Goal: Use online tool/utility: Utilize a website feature to perform a specific function

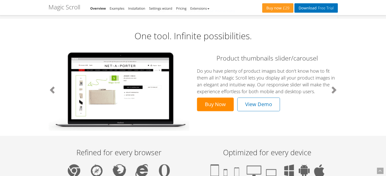
scroll to position [262, 0]
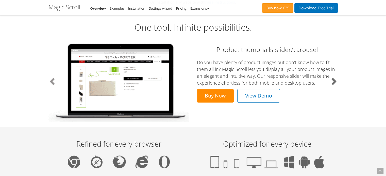
click at [331, 83] on span at bounding box center [334, 81] width 8 height 8
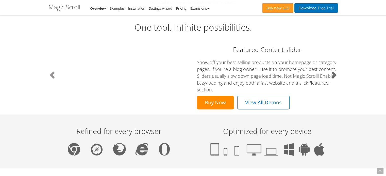
click at [331, 83] on link "Next" at bounding box center [316, 75] width 43 height 70
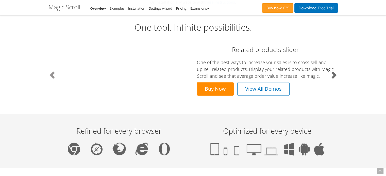
click at [331, 83] on link "Next" at bounding box center [316, 75] width 43 height 70
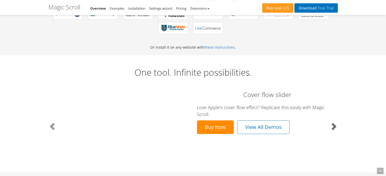
scroll to position [217, 0]
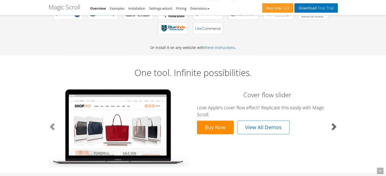
click at [335, 123] on span at bounding box center [334, 127] width 8 height 8
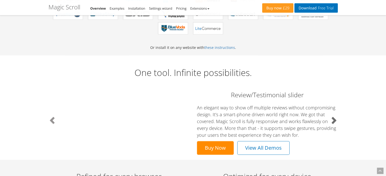
click at [335, 123] on span at bounding box center [334, 121] width 8 height 8
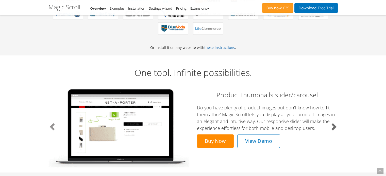
click at [335, 123] on span at bounding box center [334, 127] width 8 height 8
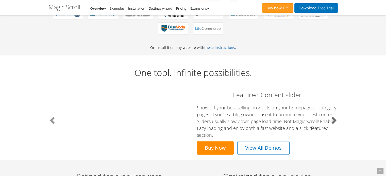
click at [335, 123] on span at bounding box center [334, 121] width 8 height 8
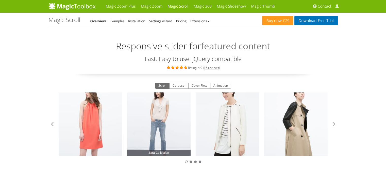
scroll to position [26, 0]
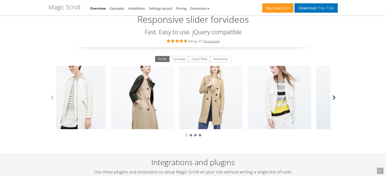
click at [335, 97] on button "button" at bounding box center [334, 98] width 8 height 8
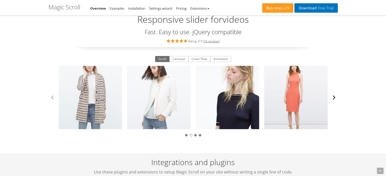
click at [335, 97] on button "button" at bounding box center [334, 98] width 8 height 8
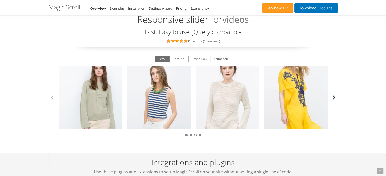
click at [335, 97] on button "button" at bounding box center [334, 98] width 8 height 8
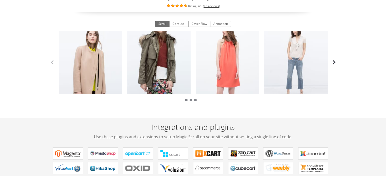
scroll to position [0, 0]
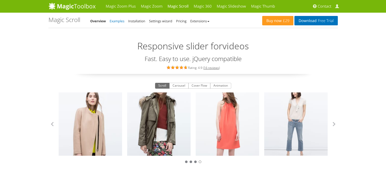
click at [119, 21] on link "Examples" at bounding box center [117, 21] width 15 height 5
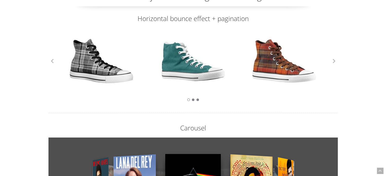
click at [335, 63] on button "button" at bounding box center [334, 61] width 8 height 8
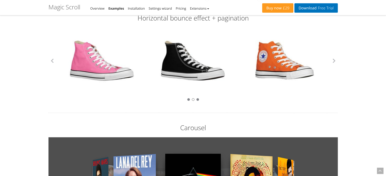
click at [335, 63] on button "button" at bounding box center [334, 61] width 8 height 8
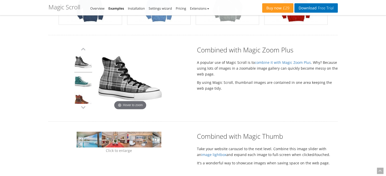
scroll to position [326, 0]
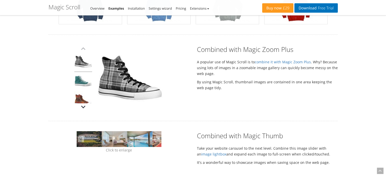
click at [83, 107] on button "button" at bounding box center [83, 107] width 8 height 8
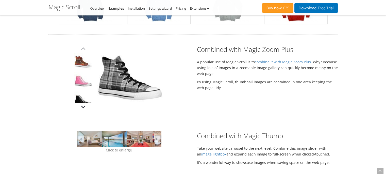
click at [83, 107] on button "button" at bounding box center [83, 107] width 8 height 8
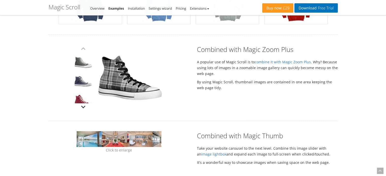
click at [83, 107] on button "button" at bounding box center [83, 107] width 8 height 8
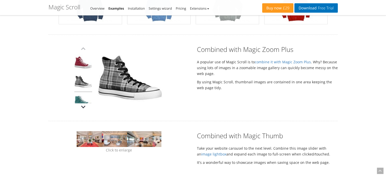
click at [83, 107] on button "button" at bounding box center [83, 107] width 8 height 8
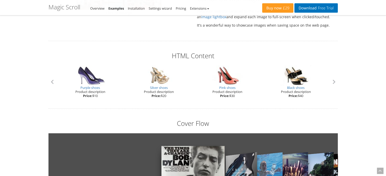
scroll to position [463, 0]
click at [335, 85] on button "button" at bounding box center [334, 82] width 8 height 8
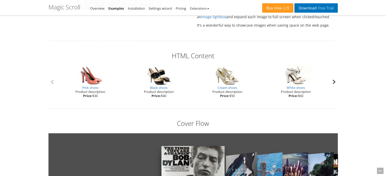
click at [335, 85] on button "button" at bounding box center [334, 82] width 8 height 8
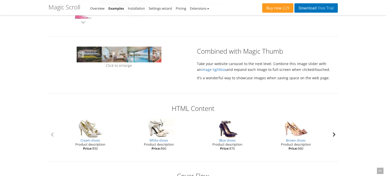
scroll to position [408, 0]
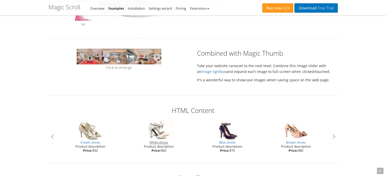
click at [160, 143] on link "White shoes" at bounding box center [159, 142] width 19 height 5
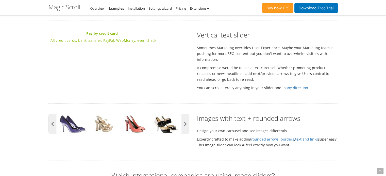
scroll to position [753, 0]
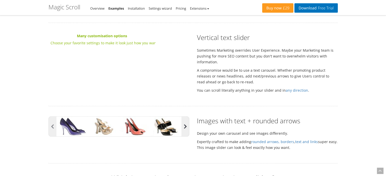
click at [185, 126] on button "button" at bounding box center [186, 127] width 8 height 20
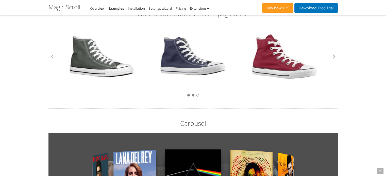
scroll to position [0, 0]
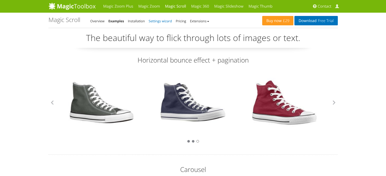
click at [158, 23] on link "Settings wizard" at bounding box center [160, 21] width 23 height 5
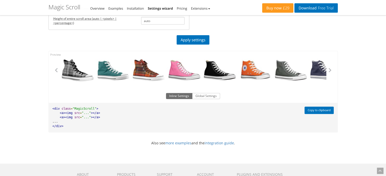
scroll to position [178, 0]
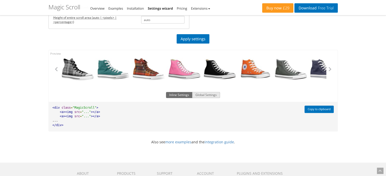
click at [201, 94] on button "Global Settings" at bounding box center [206, 95] width 28 height 6
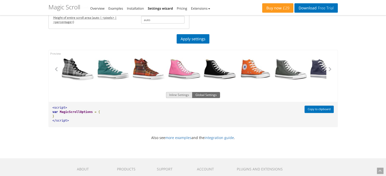
click at [183, 96] on button "Inline Settings" at bounding box center [179, 95] width 26 height 6
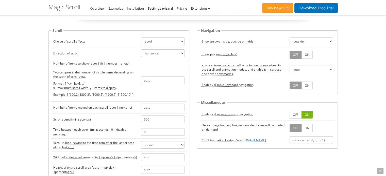
scroll to position [28, 0]
drag, startPoint x: 157, startPoint y: 80, endPoint x: 141, endPoint y: 80, distance: 15.5
click at [141, 80] on input "auto" at bounding box center [162, 80] width 43 height 8
type input "1"
click at [120, 83] on p "Format: [ [x,y], [x,y], ... ] x - maximum scroll width, y - items to display." at bounding box center [95, 85] width 84 height 9
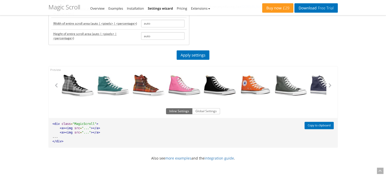
scroll to position [136, 0]
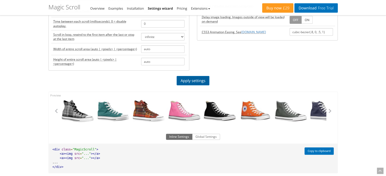
click at [190, 80] on link "Apply settings" at bounding box center [193, 80] width 33 height 9
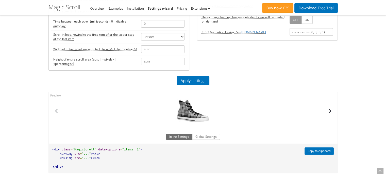
click at [330, 112] on button "button" at bounding box center [330, 111] width 8 height 8
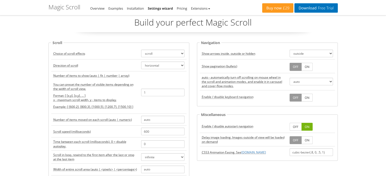
scroll to position [15, 0]
click at [304, 66] on link "ON" at bounding box center [307, 67] width 11 height 8
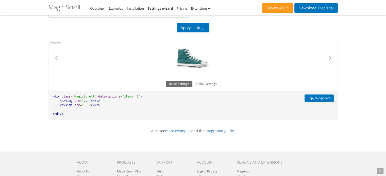
scroll to position [191, 0]
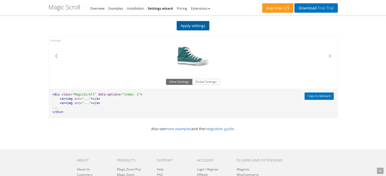
click at [194, 27] on link "Apply settings" at bounding box center [193, 25] width 33 height 9
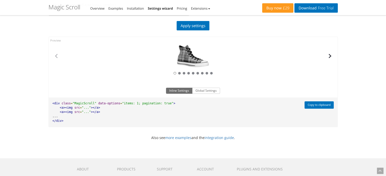
click at [332, 58] on button "button" at bounding box center [330, 56] width 8 height 8
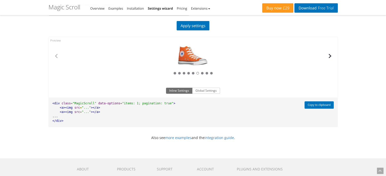
click at [332, 58] on button "button" at bounding box center [330, 56] width 8 height 8
click at [312, 103] on button "Copy to clipboard" at bounding box center [319, 105] width 29 height 7
click at [176, 107] on pre "<div class = "MagicScroll" data-options = "items: 1; pagination: true" > <a><im…" at bounding box center [175, 112] width 253 height 29
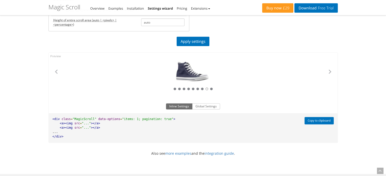
scroll to position [176, 0]
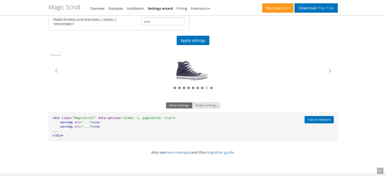
click at [203, 103] on button "Global Settings" at bounding box center [206, 106] width 28 height 6
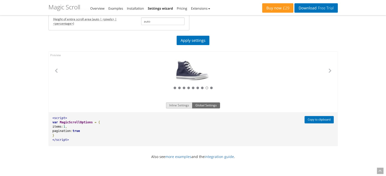
click at [179, 104] on button "Inline Settings" at bounding box center [179, 106] width 26 height 6
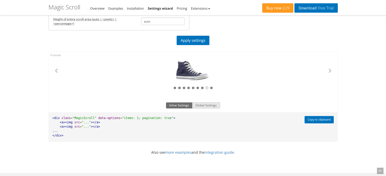
click at [204, 106] on button "Global Settings" at bounding box center [206, 106] width 28 height 6
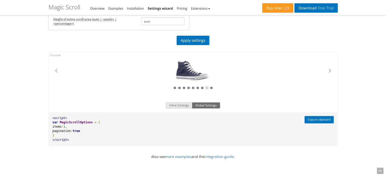
click at [191, 106] on button "Inline Settings" at bounding box center [179, 106] width 26 height 6
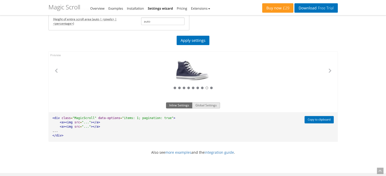
click at [211, 105] on button "Global Settings" at bounding box center [206, 106] width 28 height 6
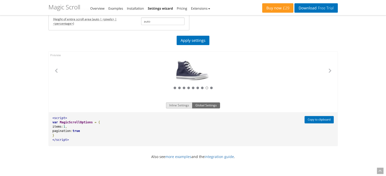
click at [191, 104] on button "Inline Settings" at bounding box center [179, 106] width 26 height 6
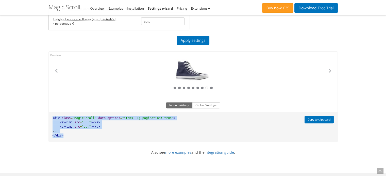
drag, startPoint x: 69, startPoint y: 137, endPoint x: 49, endPoint y: 114, distance: 30.4
click at [49, 114] on pre "<div class = "MagicScroll" data-options = "items: 1; pagination: true" > <a><im…" at bounding box center [175, 126] width 253 height 29
click at [71, 138] on pre "<div class = "MagicScroll" data-options = "items: 1; pagination: true" > <a><im…" at bounding box center [175, 126] width 253 height 29
drag, startPoint x: 71, startPoint y: 138, endPoint x: 48, endPoint y: 114, distance: 33.6
click at [48, 114] on div "All Star Red All Star Plaid All Star Green All Star Tartan All Star Pink All St…" at bounding box center [193, 97] width 297 height 98
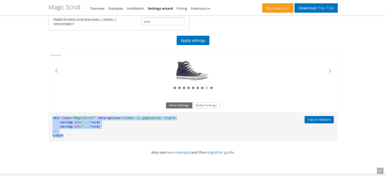
click at [89, 141] on div "All Star Red All Star Plaid All Star Green All Star Tartan All Star Pink All St…" at bounding box center [193, 97] width 289 height 91
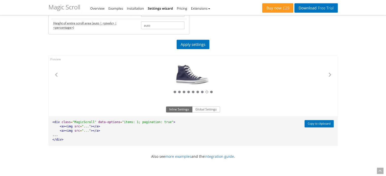
scroll to position [175, 0]
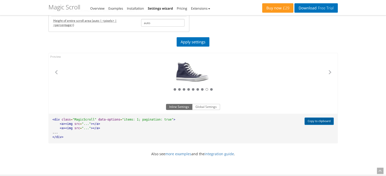
click at [314, 124] on button "Copy to clipboard" at bounding box center [319, 121] width 29 height 7
click at [318, 121] on button "Copy to clipboard" at bounding box center [319, 121] width 29 height 7
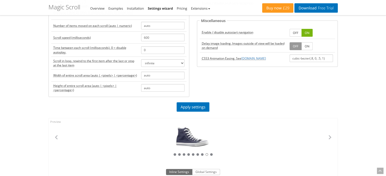
scroll to position [108, 0]
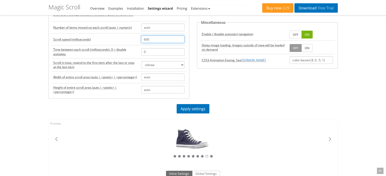
click at [145, 40] on input "600" at bounding box center [162, 40] width 43 height 8
type input "500"
click at [163, 52] on input "0" at bounding box center [162, 52] width 43 height 8
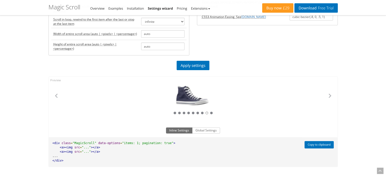
scroll to position [151, 0]
click at [167, 32] on input "auto" at bounding box center [162, 34] width 43 height 8
type input "a"
click at [167, 32] on input "text" at bounding box center [162, 34] width 43 height 8
click at [189, 67] on link "Apply settings" at bounding box center [193, 65] width 33 height 9
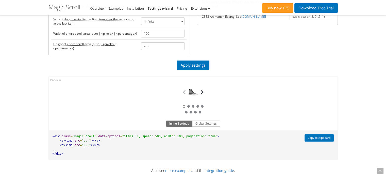
click at [201, 91] on button "button" at bounding box center [202, 93] width 8 height 8
click at [154, 32] on input "100" at bounding box center [162, 34] width 43 height 8
click at [201, 62] on link "Apply settings" at bounding box center [193, 65] width 33 height 9
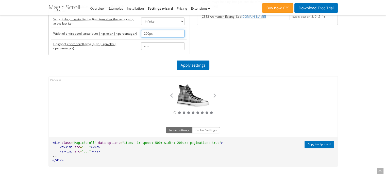
drag, startPoint x: 149, startPoint y: 33, endPoint x: 139, endPoint y: 33, distance: 9.9
click at [139, 33] on td "200px" at bounding box center [162, 34] width 47 height 12
type input "300px"
click at [195, 69] on link "Apply settings" at bounding box center [193, 65] width 33 height 9
click at [225, 98] on button "button" at bounding box center [228, 96] width 8 height 8
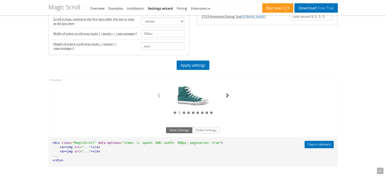
click at [225, 98] on button "button" at bounding box center [228, 96] width 8 height 8
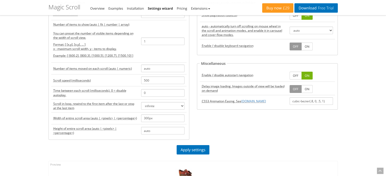
scroll to position [94, 0]
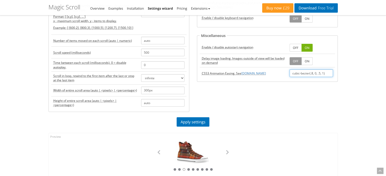
click at [316, 73] on input "cubic-bezier(.8, 0, .5, 1)" at bounding box center [311, 74] width 43 height 8
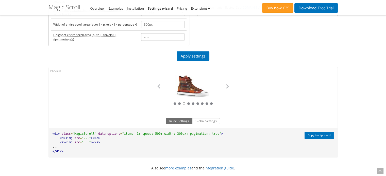
scroll to position [163, 0]
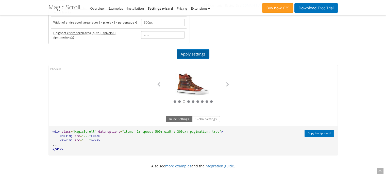
click at [202, 56] on link "Apply settings" at bounding box center [193, 54] width 33 height 9
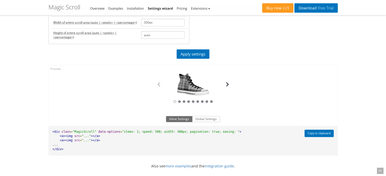
click at [228, 86] on button "button" at bounding box center [228, 85] width 8 height 8
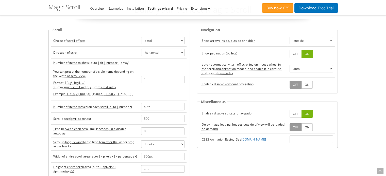
scroll to position [28, 0]
click at [303, 43] on select "outside inside off" at bounding box center [311, 41] width 43 height 8
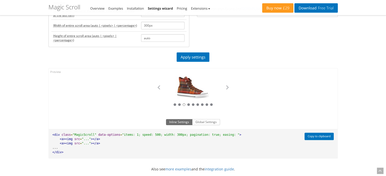
scroll to position [165, 0]
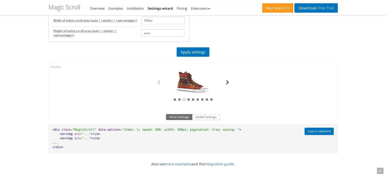
click at [228, 85] on button "button" at bounding box center [228, 83] width 8 height 8
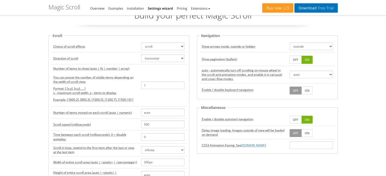
scroll to position [22, 0]
click at [212, 74] on acronym "auto - automatically turn off scrolling on mouse wheel in the scroll and animat…" at bounding box center [244, 75] width 84 height 13
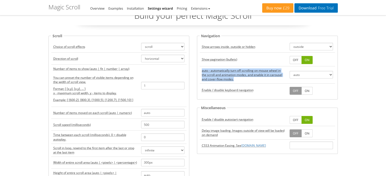
click at [212, 74] on acronym "auto - automatically turn off scrolling on mouse wheel in the scroll and animat…" at bounding box center [244, 75] width 84 height 13
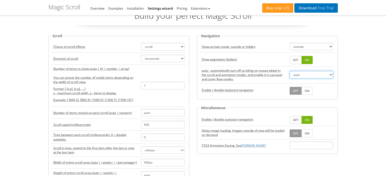
click at [296, 72] on select "auto true false" at bounding box center [311, 75] width 43 height 8
click at [248, 73] on acronym "auto - automatically turn off scrolling on mouse wheel in the scroll and animat…" at bounding box center [244, 75] width 84 height 13
click at [164, 45] on select "scroll carousel cover-flow animation" at bounding box center [162, 47] width 43 height 8
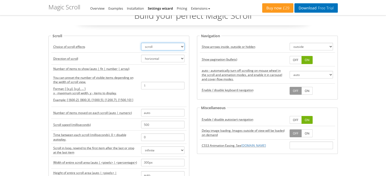
click at [164, 45] on select "scroll carousel cover-flow animation" at bounding box center [162, 47] width 43 height 8
select select "carousel"
click at [141, 43] on select "scroll carousel cover-flow animation" at bounding box center [162, 47] width 43 height 8
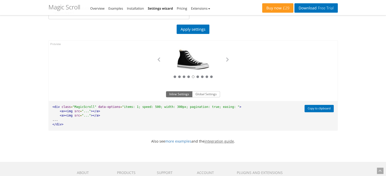
scroll to position [186, 0]
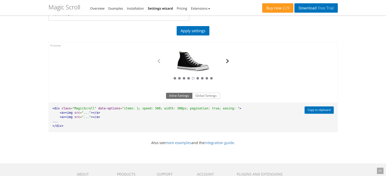
click at [228, 62] on button "button" at bounding box center [228, 61] width 8 height 8
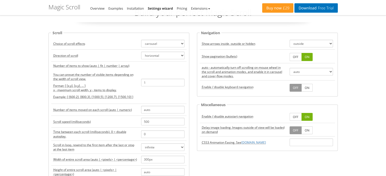
scroll to position [25, 0]
click at [168, 57] on select "horizontal vertical" at bounding box center [162, 56] width 43 height 8
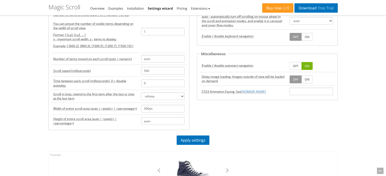
scroll to position [77, 0]
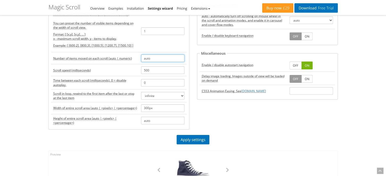
click at [164, 57] on input "auto" at bounding box center [162, 59] width 43 height 8
drag, startPoint x: 164, startPoint y: 57, endPoint x: 138, endPoint y: 59, distance: 26.2
click at [138, 59] on tr "Number of items moved on each scroll (auto | numeric) auto" at bounding box center [118, 59] width 135 height 12
click at [190, 140] on link "Apply settings" at bounding box center [193, 139] width 33 height 9
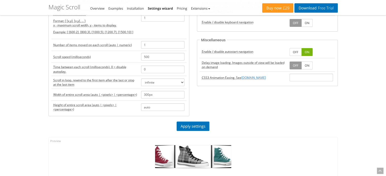
scroll to position [89, 0]
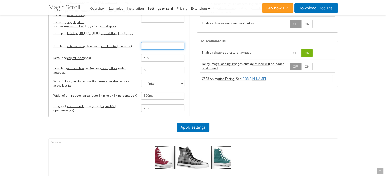
click at [148, 45] on input "1" at bounding box center [162, 46] width 43 height 8
click at [199, 128] on link "Apply settings" at bounding box center [193, 127] width 33 height 9
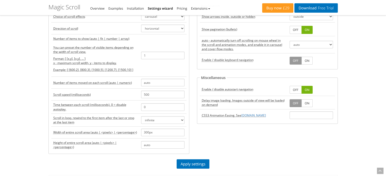
scroll to position [48, 0]
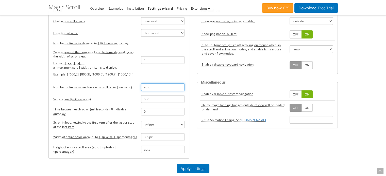
click at [164, 89] on input "auto" at bounding box center [162, 88] width 43 height 8
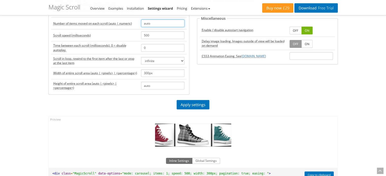
scroll to position [113, 0]
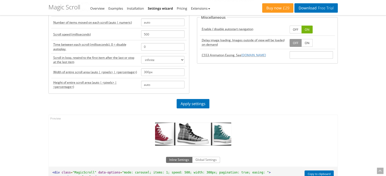
click at [197, 113] on div "All Star Plaid All Star Green All Star Tartan All Star Pink All Star Black All …" at bounding box center [193, 155] width 297 height 89
click at [197, 104] on link "Apply settings" at bounding box center [193, 103] width 33 height 9
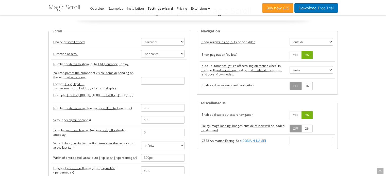
scroll to position [27, 0]
click at [308, 139] on input "text" at bounding box center [311, 141] width 43 height 8
type input "1"
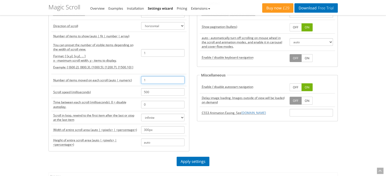
scroll to position [58, 0]
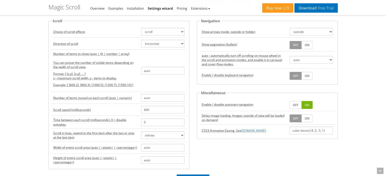
scroll to position [29, 0]
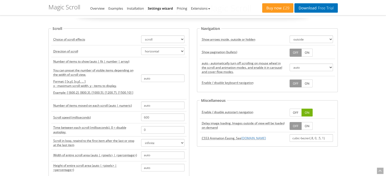
click at [306, 52] on link "ON" at bounding box center [307, 53] width 11 height 8
click at [149, 76] on input "auto" at bounding box center [162, 79] width 43 height 8
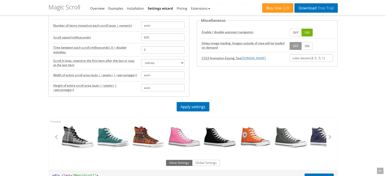
scroll to position [111, 0]
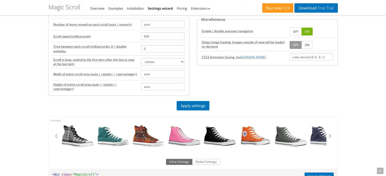
type input "1"
click at [150, 37] on input "600" at bounding box center [162, 37] width 43 height 8
click at [153, 46] on input "0" at bounding box center [162, 49] width 43 height 8
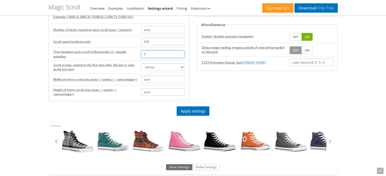
scroll to position [105, 0]
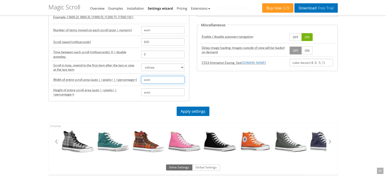
click at [153, 79] on input "auto" at bounding box center [162, 80] width 43 height 8
type input "200px"
click at [194, 107] on link "Apply settings" at bounding box center [193, 111] width 33 height 9
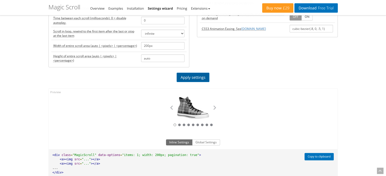
scroll to position [144, 0]
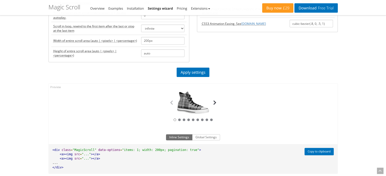
click at [215, 104] on button "button" at bounding box center [215, 103] width 8 height 8
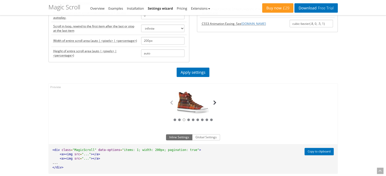
click at [215, 104] on button "button" at bounding box center [215, 103] width 8 height 8
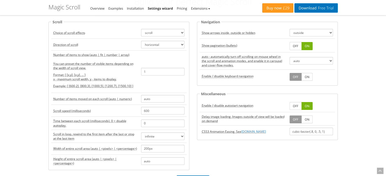
scroll to position [38, 0]
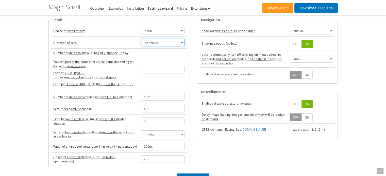
click at [165, 43] on select "horizontal vertical" at bounding box center [162, 43] width 43 height 8
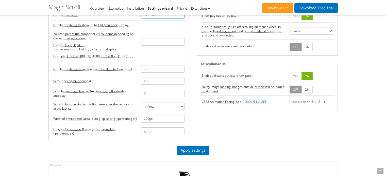
scroll to position [68, 0]
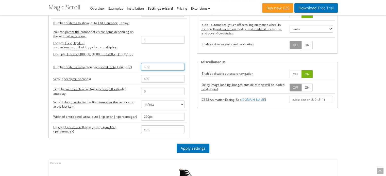
click at [150, 69] on input "auto" at bounding box center [162, 67] width 43 height 8
click at [150, 69] on input "1" at bounding box center [162, 67] width 43 height 8
type input "1"
click at [201, 149] on link "Apply settings" at bounding box center [193, 148] width 33 height 9
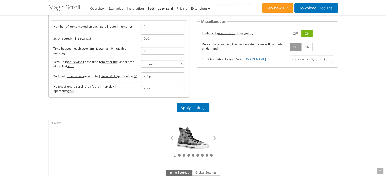
scroll to position [109, 0]
click at [216, 137] on button "button" at bounding box center [215, 139] width 8 height 8
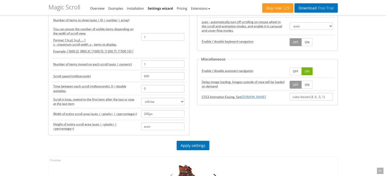
scroll to position [57, 0]
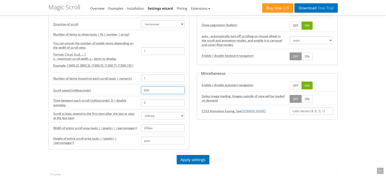
click at [145, 87] on input "600" at bounding box center [162, 91] width 43 height 8
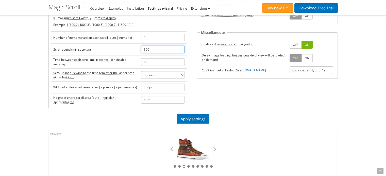
scroll to position [98, 0]
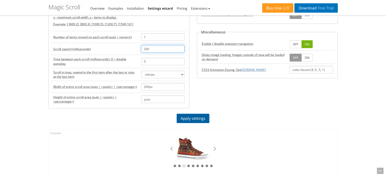
type input "300"
click at [186, 120] on link "Apply settings" at bounding box center [193, 118] width 33 height 9
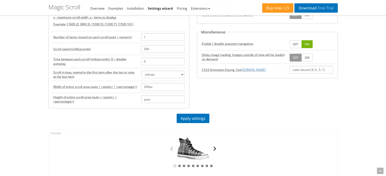
click at [214, 152] on div "All Star Red All Star Plaid All Star Green All Star Tartan All Star Pink All St…" at bounding box center [193, 149] width 51 height 23
click at [215, 147] on button "button" at bounding box center [215, 149] width 8 height 8
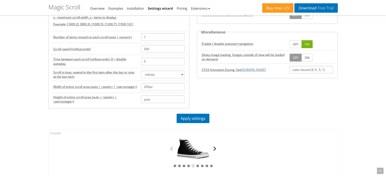
click at [215, 147] on button "button" at bounding box center [215, 149] width 8 height 8
click at [161, 86] on input "200px" at bounding box center [162, 87] width 43 height 8
click at [159, 96] on input "auto" at bounding box center [162, 100] width 43 height 8
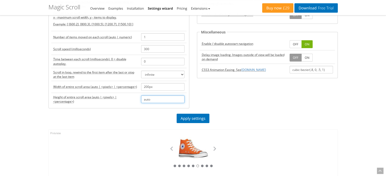
click at [159, 96] on input "auto" at bounding box center [162, 100] width 43 height 8
type input "200px"
click at [187, 114] on link "Apply settings" at bounding box center [193, 118] width 33 height 9
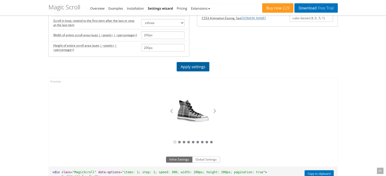
scroll to position [153, 0]
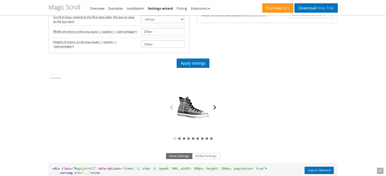
click at [215, 107] on button "button" at bounding box center [215, 108] width 8 height 8
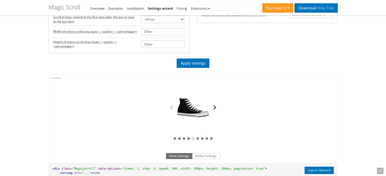
click at [215, 107] on button "button" at bounding box center [215, 108] width 8 height 8
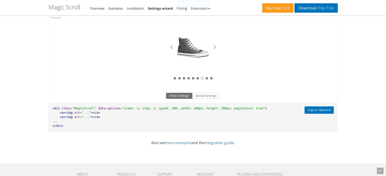
scroll to position [215, 0]
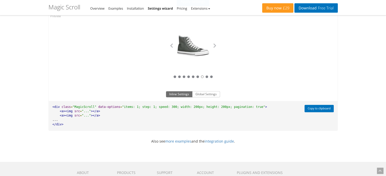
click at [184, 108] on span ""items: 1; step: 1; speed: 300; width: 200px; height: 200px; pagination: true"" at bounding box center [193, 107] width 143 height 4
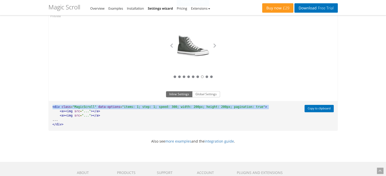
click at [184, 108] on span ""items: 1; step: 1; speed: 300; width: 200px; height: 200px; pagination: true"" at bounding box center [193, 107] width 143 height 4
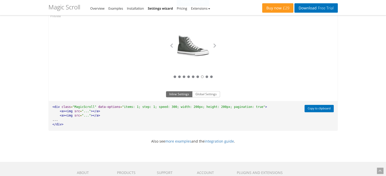
click at [155, 119] on pre "<div class = "MagicScroll" data-options = "items: 1; step: 1; speed: 300; width…" at bounding box center [175, 115] width 253 height 29
click at [316, 106] on button "Copy to clipboard" at bounding box center [319, 108] width 29 height 7
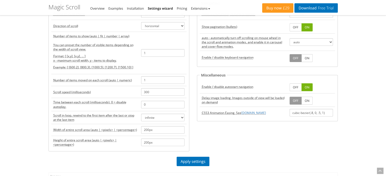
scroll to position [0, 0]
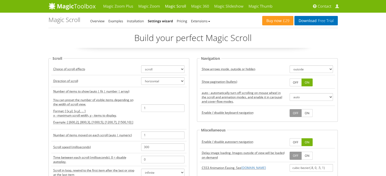
click at [205, 129] on legend "Miscellaneous" at bounding box center [213, 130] width 27 height 6
click at [207, 57] on legend "Navigation" at bounding box center [211, 59] width 22 height 6
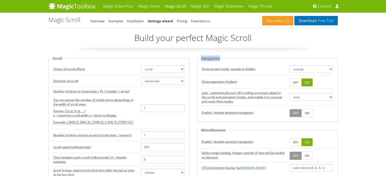
click at [207, 57] on legend "Navigation" at bounding box center [211, 59] width 22 height 6
click at [59, 59] on legend "Scroll" at bounding box center [57, 59] width 12 height 6
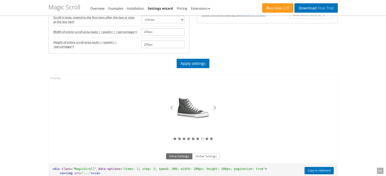
scroll to position [152, 0]
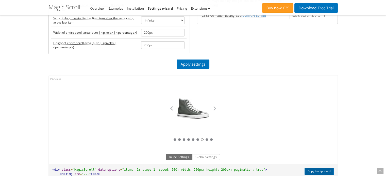
click at [307, 169] on button "Copy to clipboard" at bounding box center [319, 171] width 29 height 7
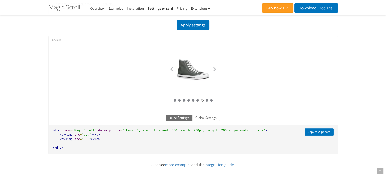
scroll to position [194, 0]
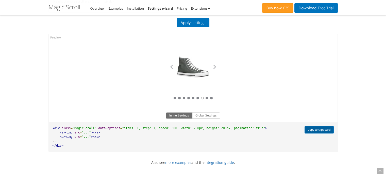
click at [321, 130] on button "Copy to clipboard" at bounding box center [319, 129] width 29 height 7
click at [262, 130] on pre "<div class = "MagicScroll" data-options = "items: 1; step: 1; speed: 300; width…" at bounding box center [175, 137] width 253 height 29
click at [213, 67] on button "button" at bounding box center [215, 67] width 8 height 8
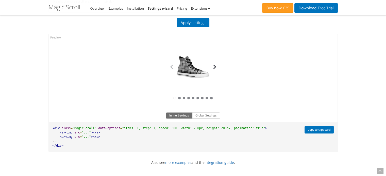
click at [213, 67] on button "button" at bounding box center [215, 67] width 8 height 8
click at [214, 68] on button "button" at bounding box center [215, 67] width 8 height 8
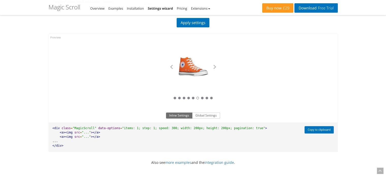
scroll to position [0, 0]
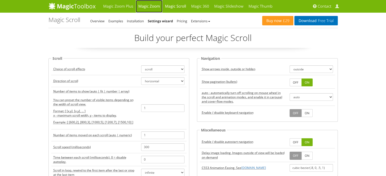
click at [151, 10] on link "Magic Zoom" at bounding box center [149, 6] width 27 height 13
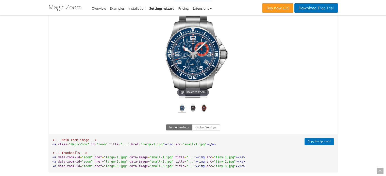
scroll to position [249, 0]
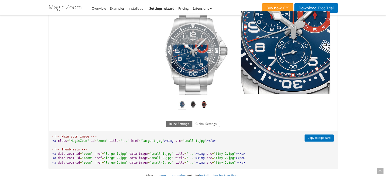
click at [190, 60] on img at bounding box center [193, 54] width 89 height 82
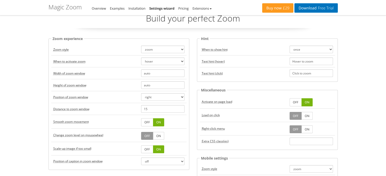
scroll to position [0, 0]
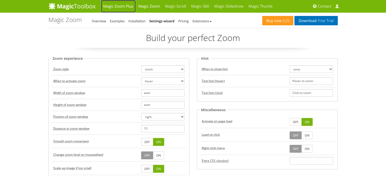
click at [127, 11] on link "Magic Zoom Plus" at bounding box center [118, 6] width 35 height 13
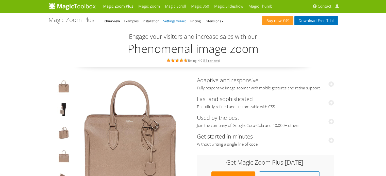
click at [178, 22] on link "Settings wizard" at bounding box center [174, 21] width 23 height 5
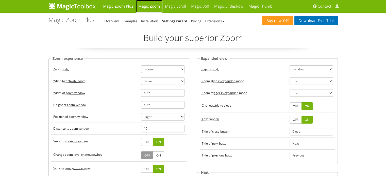
click at [146, 5] on link "Magic Zoom" at bounding box center [149, 6] width 27 height 13
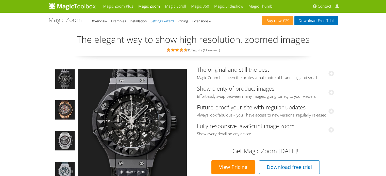
click at [159, 23] on link "Settings wizard" at bounding box center [162, 21] width 23 height 5
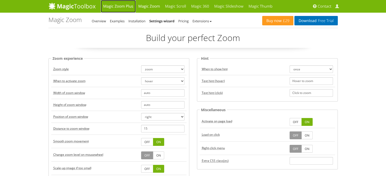
click at [108, 4] on link "Magic Zoom Plus" at bounding box center [118, 6] width 35 height 13
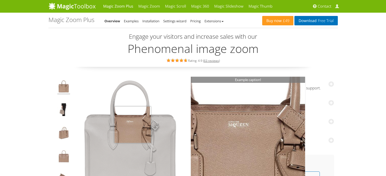
click at [133, 125] on img at bounding box center [130, 134] width 114 height 114
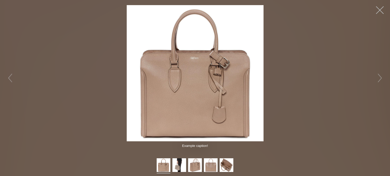
click at [381, 11] on button "button" at bounding box center [379, 10] width 15 height 15
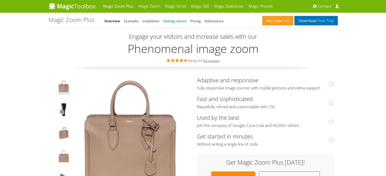
click at [177, 22] on link "Settings wizard" at bounding box center [174, 21] width 23 height 5
